Goal: Navigation & Orientation: Go to known website

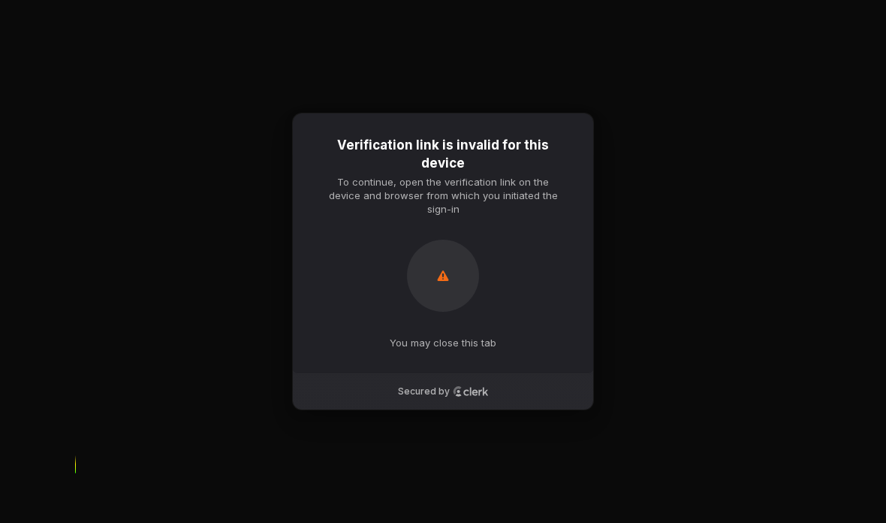
click at [463, 349] on p "You may close this tab" at bounding box center [443, 343] width 107 height 14
click at [478, 349] on p "You may close this tab" at bounding box center [443, 343] width 107 height 14
click at [451, 295] on div at bounding box center [443, 276] width 72 height 72
click at [451, 299] on div at bounding box center [443, 276] width 72 height 72
click at [451, 298] on div at bounding box center [443, 276] width 72 height 72
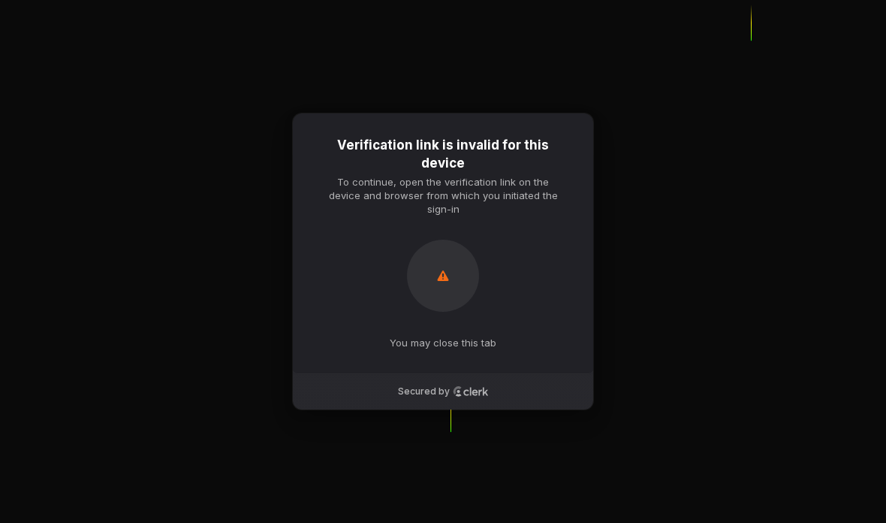
click at [452, 294] on div at bounding box center [443, 276] width 72 height 72
click at [448, 285] on icon at bounding box center [443, 276] width 15 height 18
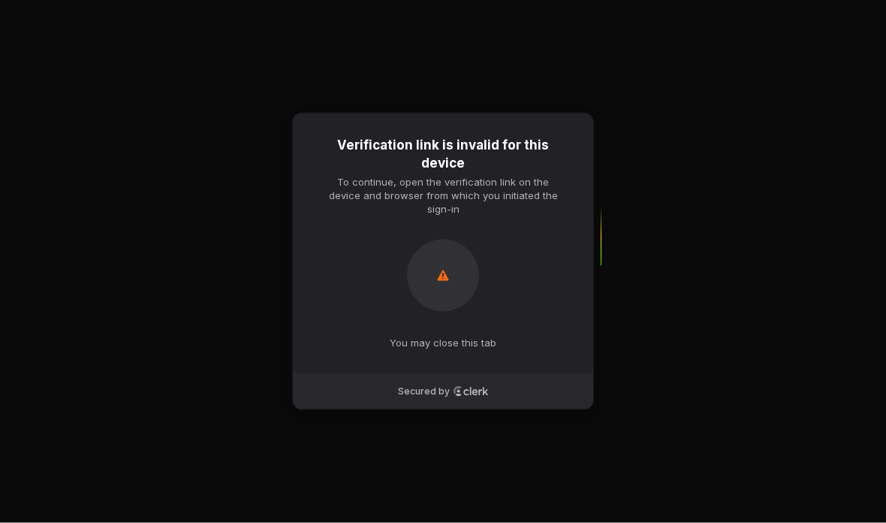
scroll to position [59, 0]
